Goal: Ask a question

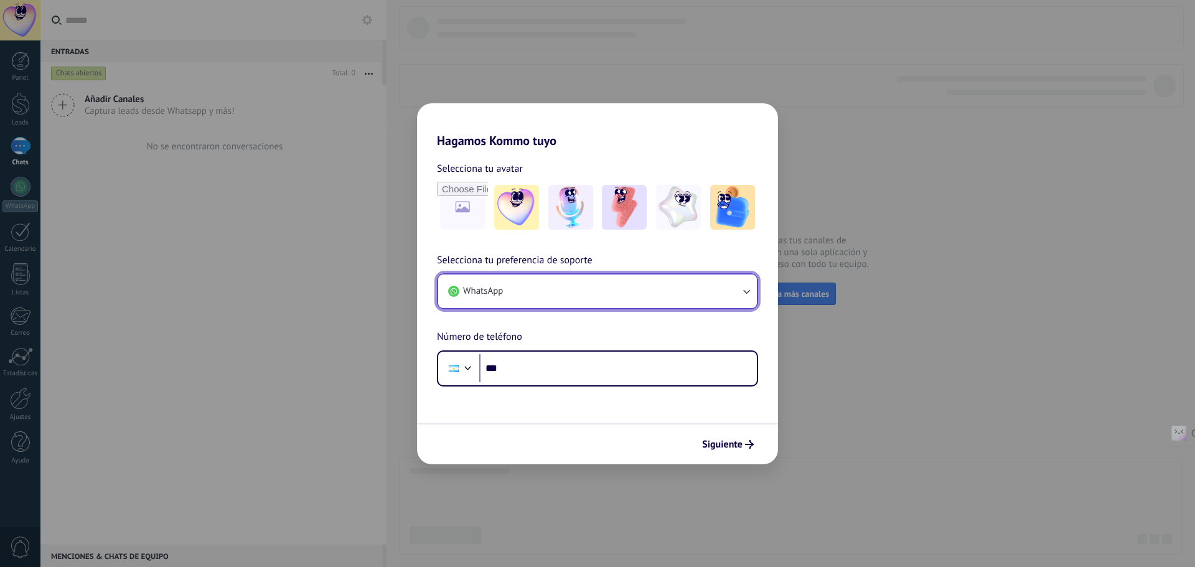
click at [529, 291] on button "WhatsApp" at bounding box center [597, 291] width 319 height 34
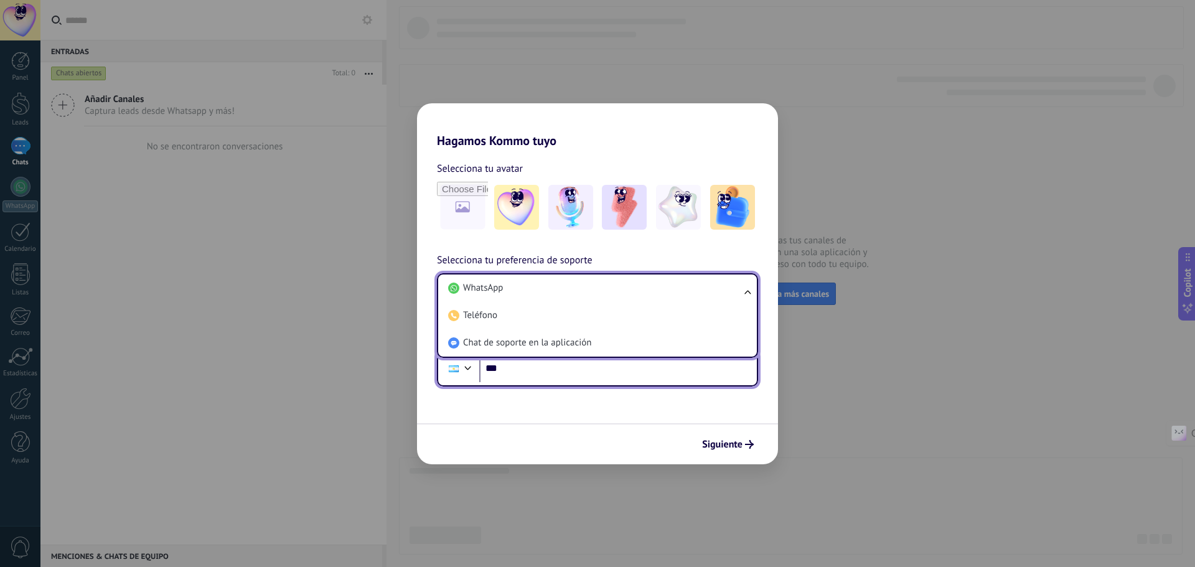
click at [744, 380] on input "***" at bounding box center [618, 368] width 278 height 29
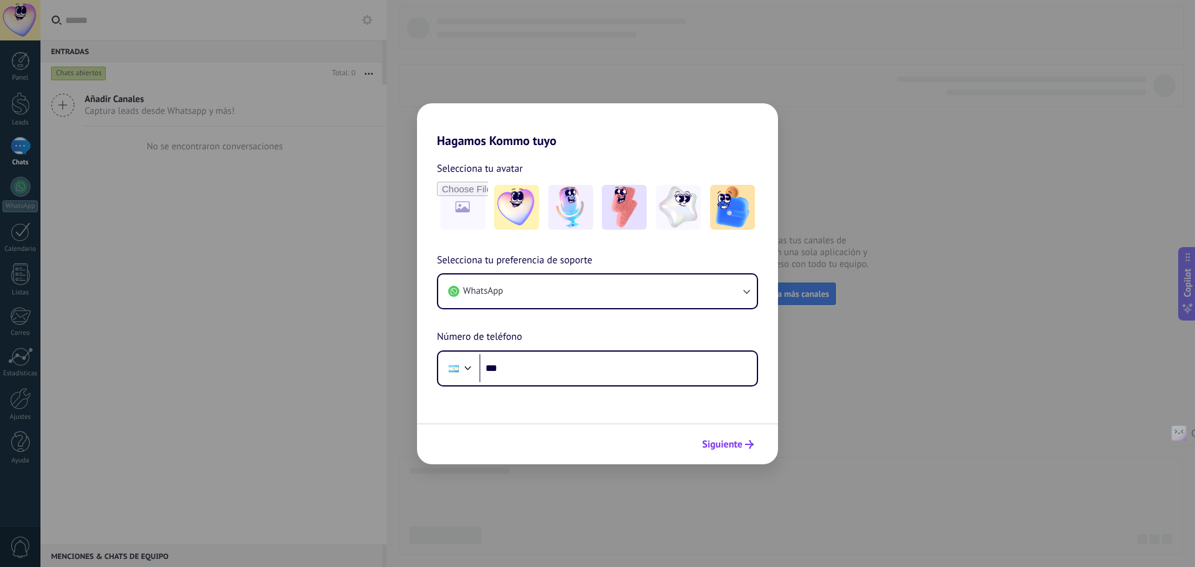
click at [754, 452] on button "Siguiente" at bounding box center [727, 444] width 63 height 21
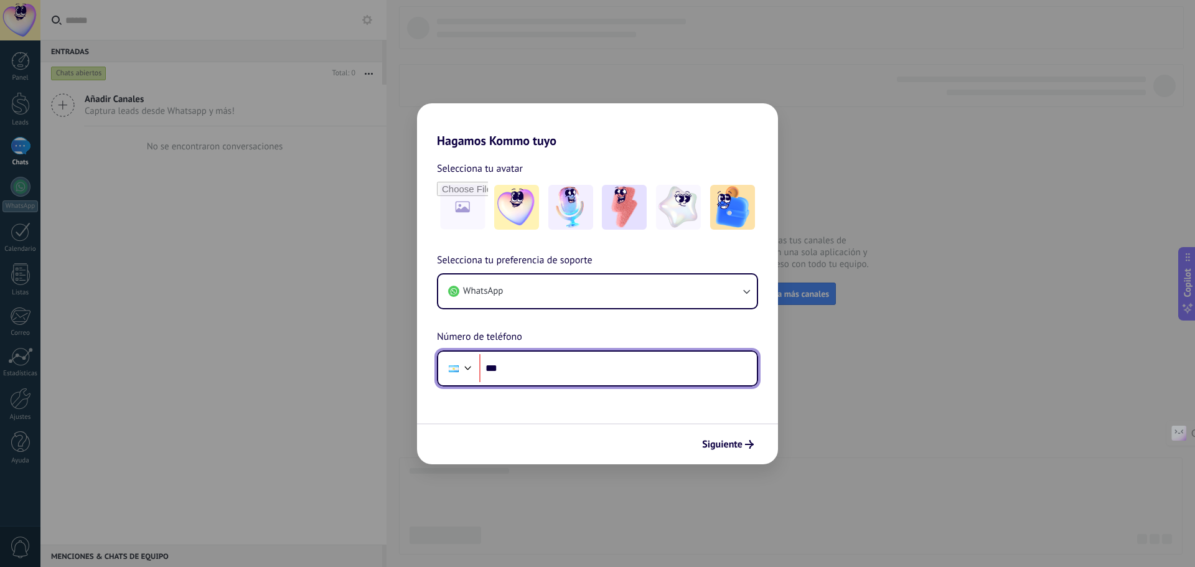
click at [621, 374] on input "***" at bounding box center [618, 368] width 278 height 29
type input "**********"
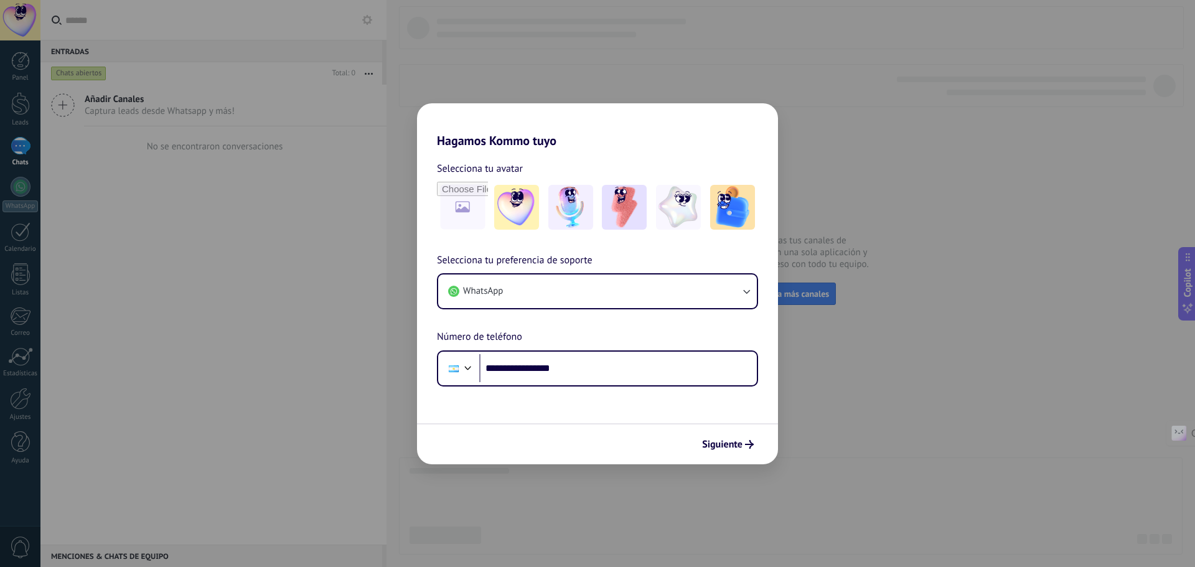
click at [738, 443] on span "Siguiente" at bounding box center [722, 444] width 40 height 9
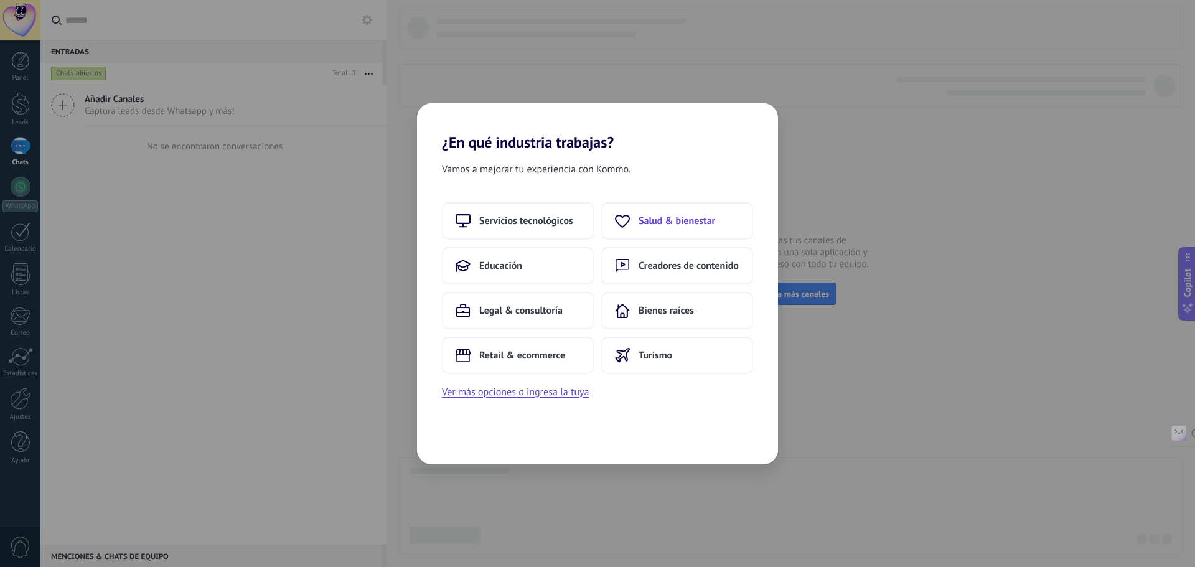
click at [667, 217] on span "Salud & bienestar" at bounding box center [677, 221] width 77 height 12
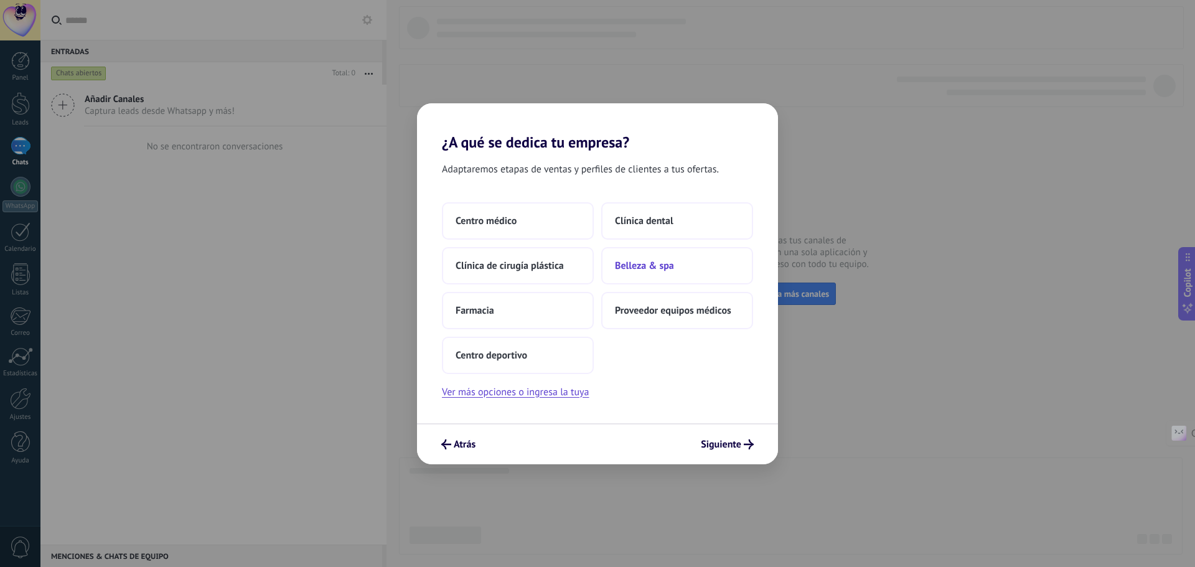
click at [660, 268] on span "Belleza & spa" at bounding box center [644, 266] width 59 height 12
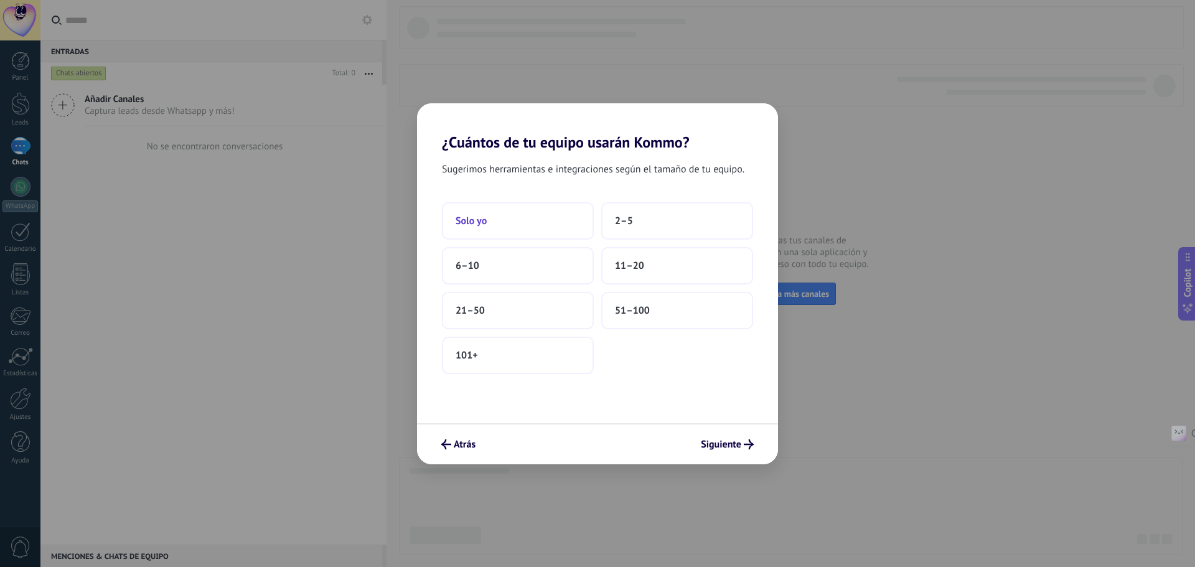
click at [499, 213] on button "Solo yo" at bounding box center [518, 220] width 152 height 37
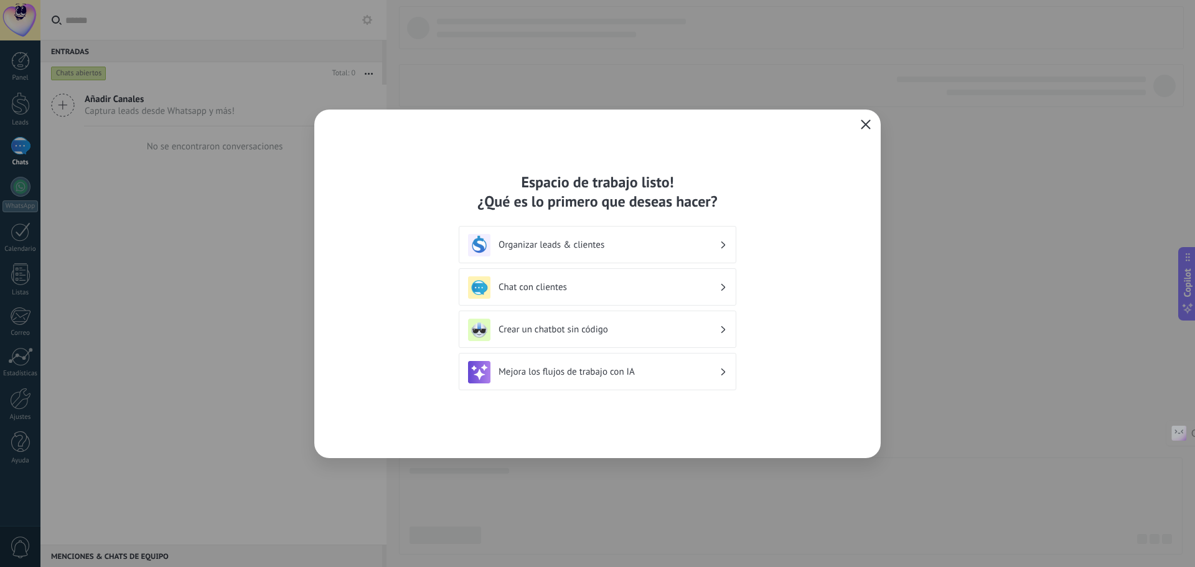
click at [859, 121] on button "button" at bounding box center [866, 124] width 16 height 17
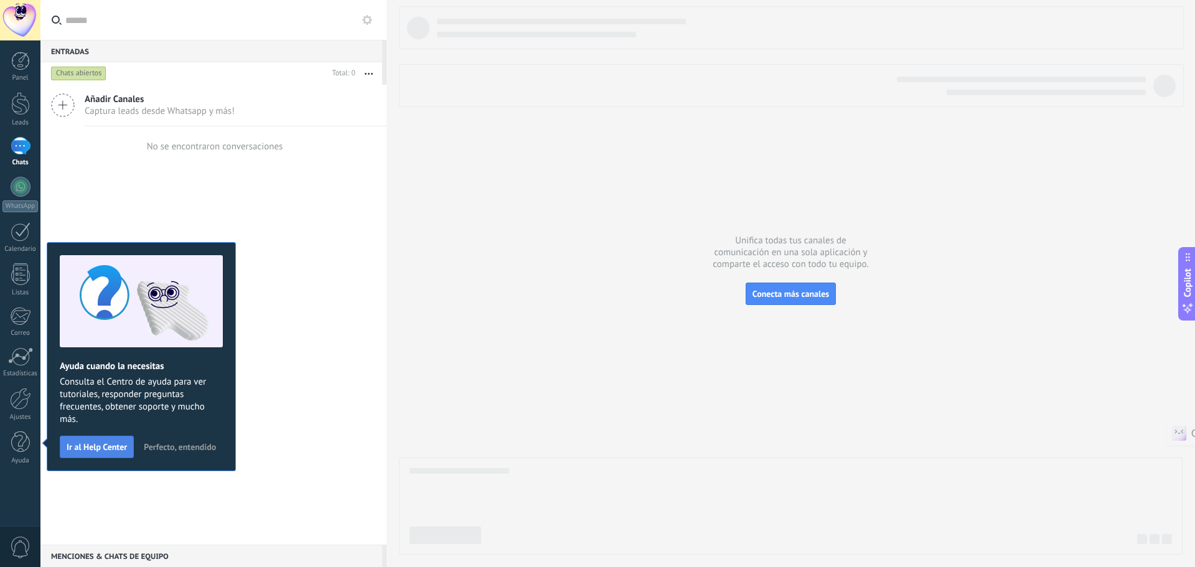
click at [110, 445] on span "Ir al Help Center" at bounding box center [97, 447] width 60 height 9
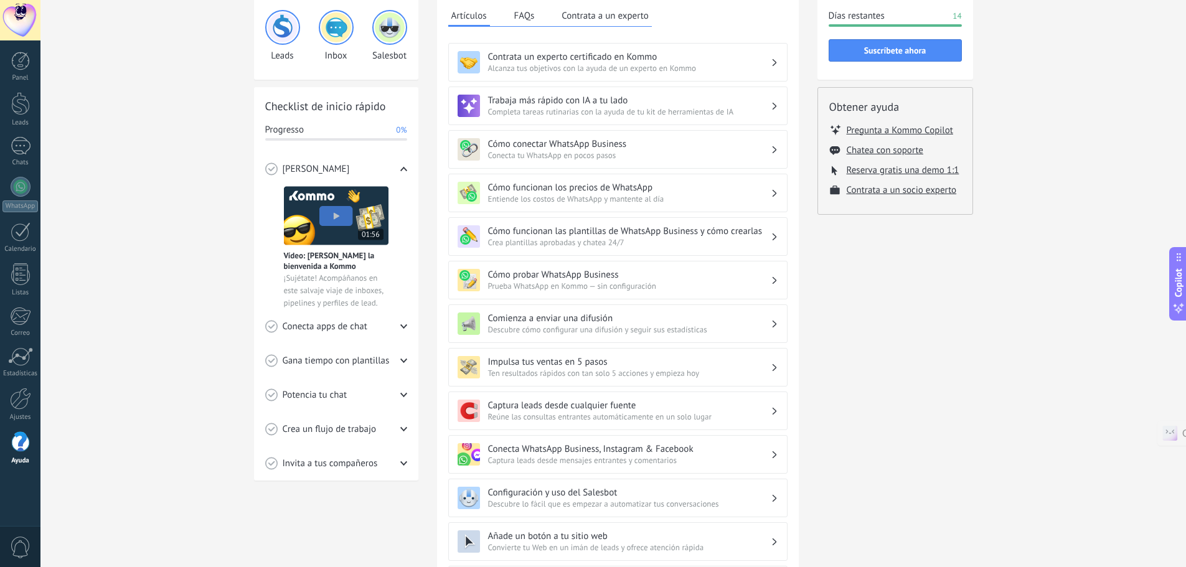
scroll to position [83, 0]
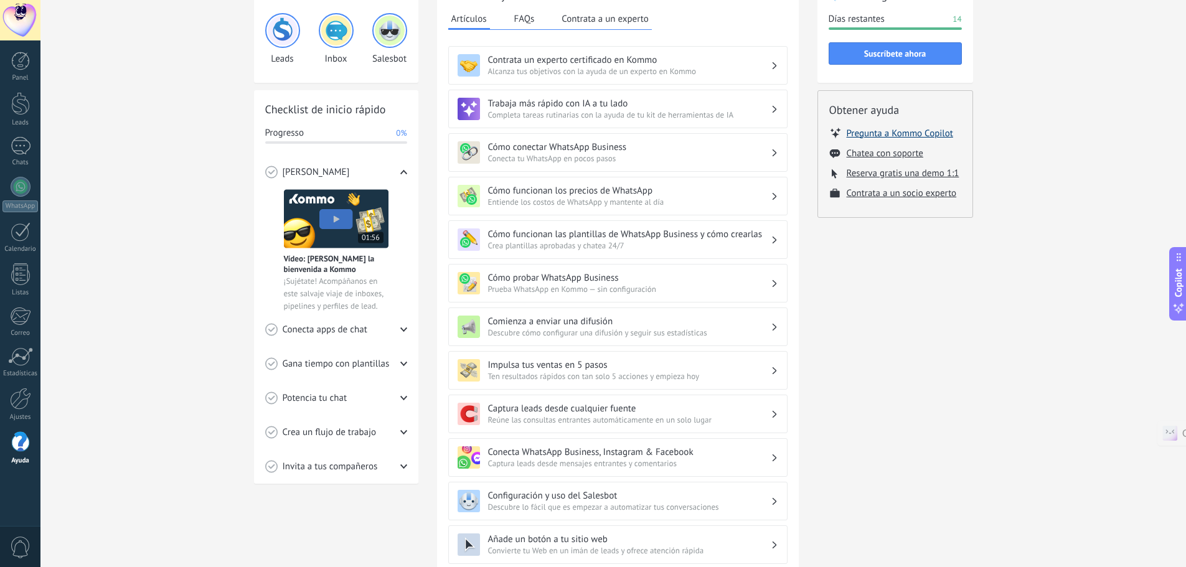
click at [924, 129] on button "Pregunta a Kommo Copilot" at bounding box center [899, 133] width 106 height 12
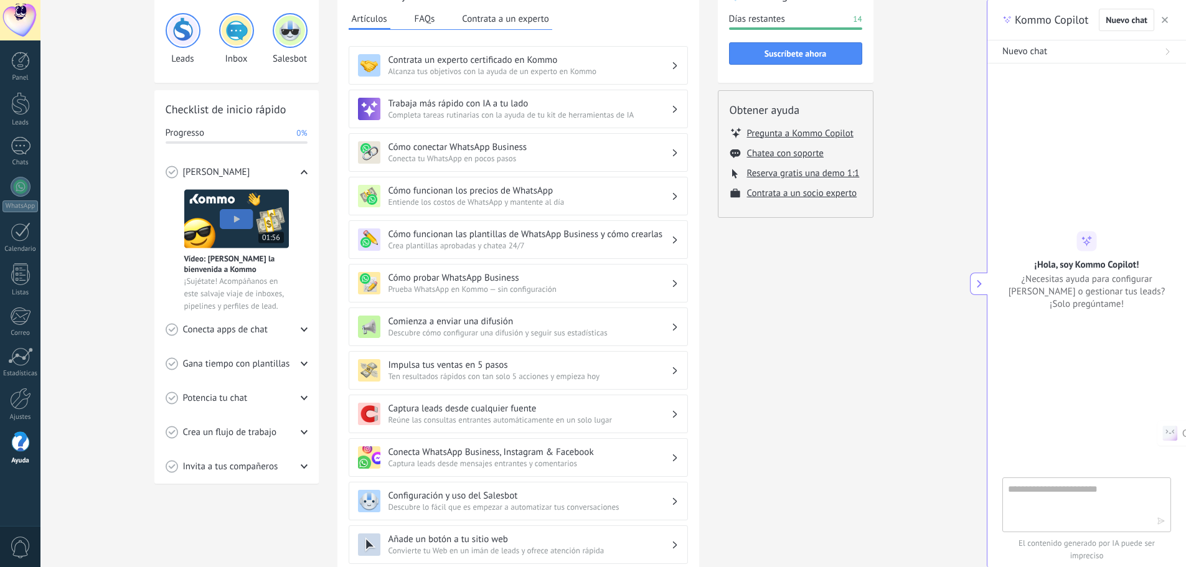
click at [1072, 502] on textarea at bounding box center [1078, 504] width 140 height 45
type textarea "**********"
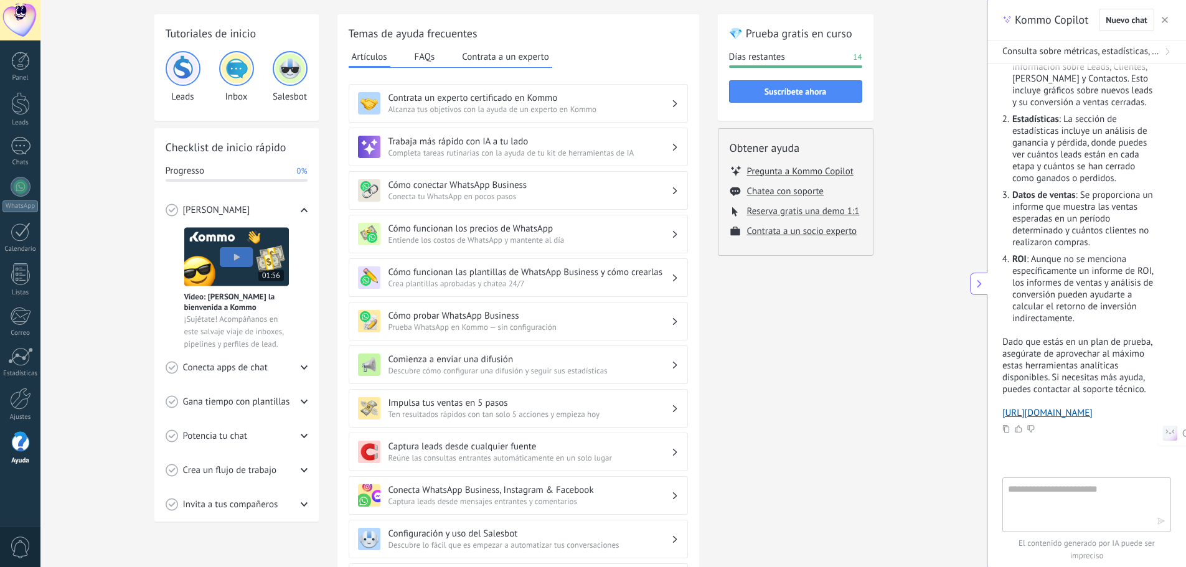
scroll to position [0, 0]
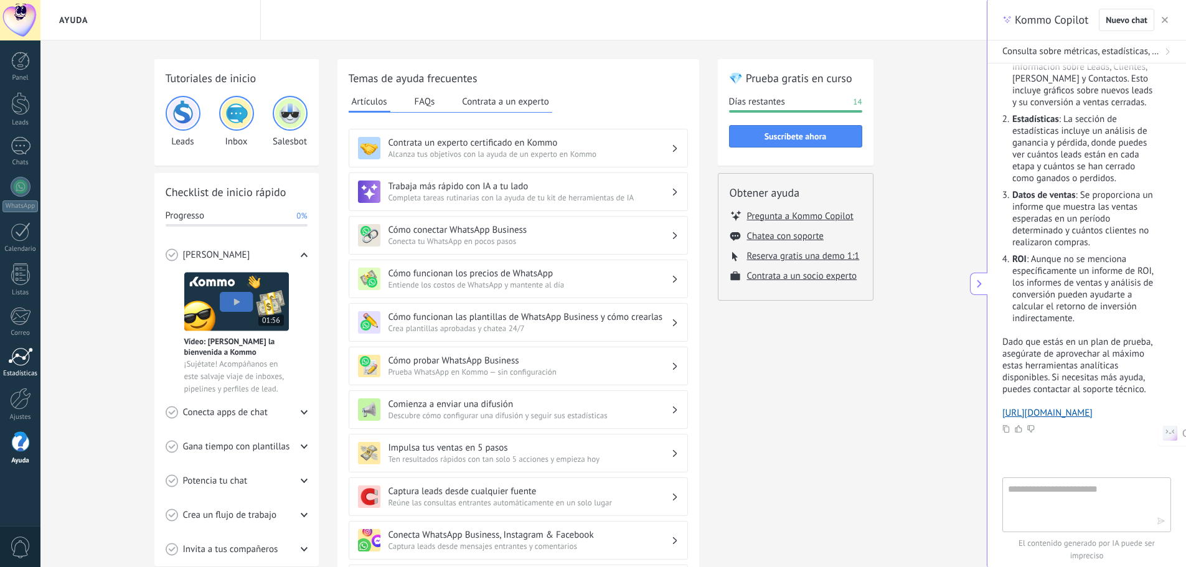
click at [18, 361] on div at bounding box center [20, 356] width 25 height 19
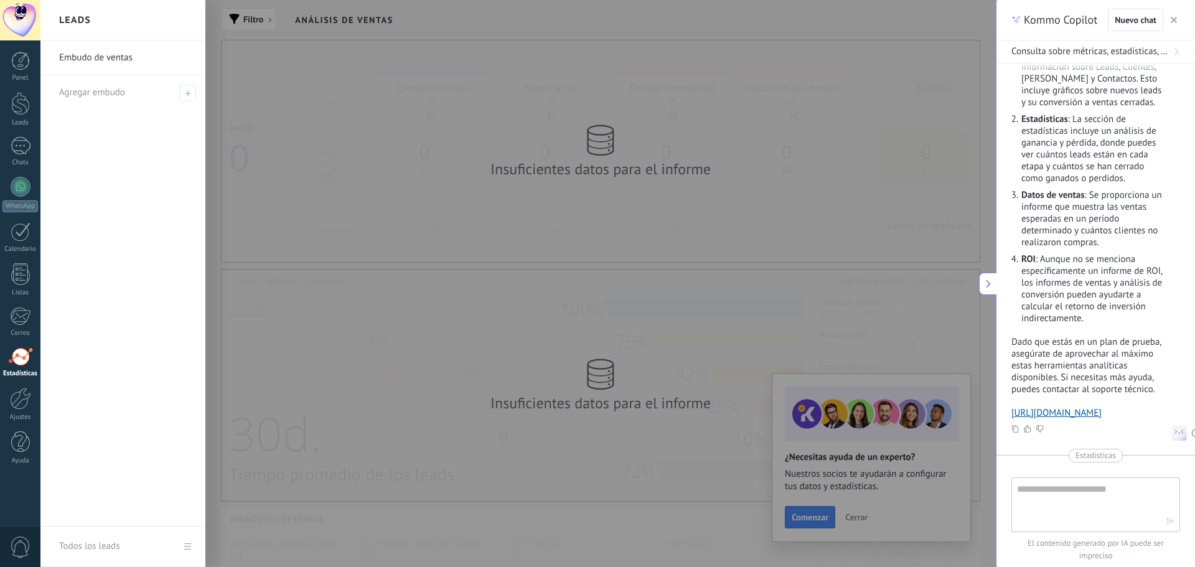
click at [563, 161] on div at bounding box center [637, 283] width 1195 height 567
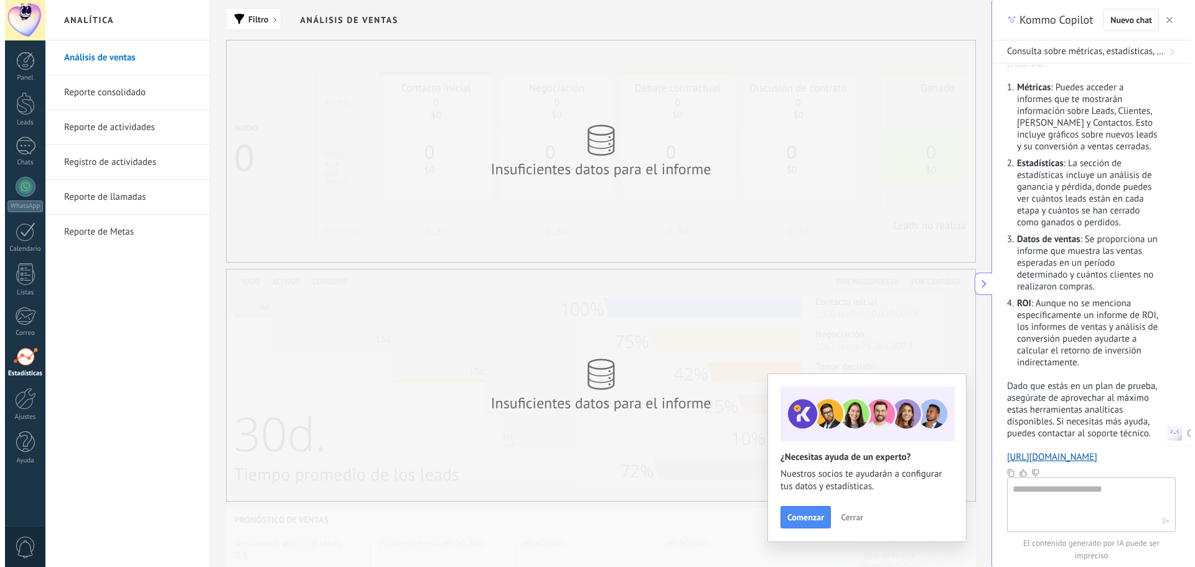
scroll to position [280, 0]
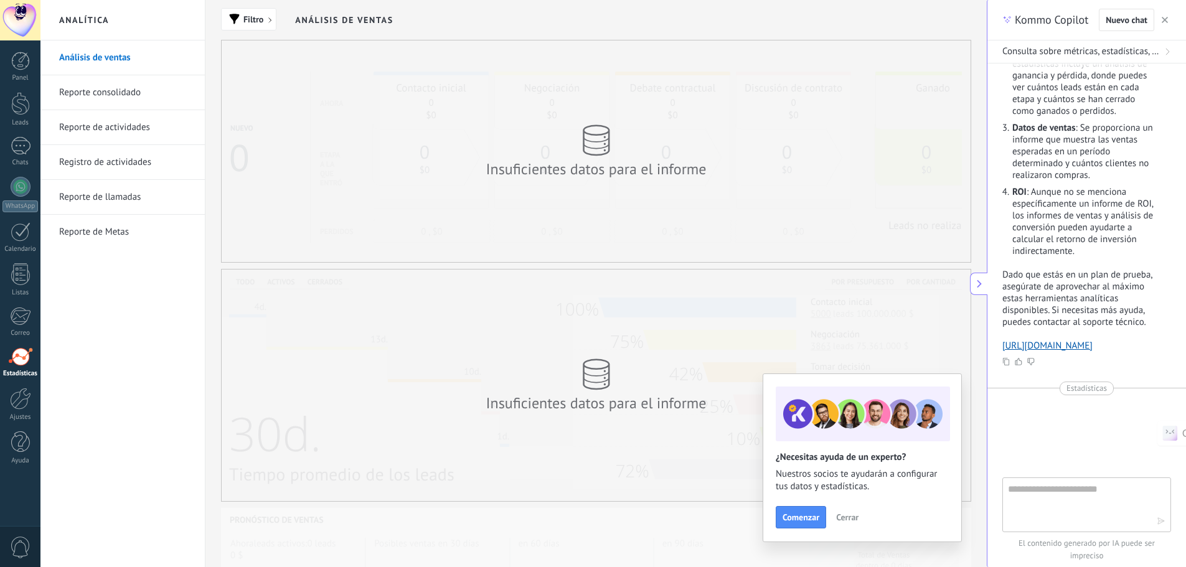
click at [438, 200] on div "Insuficientes datos para el informe" at bounding box center [596, 151] width 749 height 222
click at [32, 22] on div at bounding box center [20, 20] width 40 height 40
